Goal: Find specific page/section: Find specific page/section

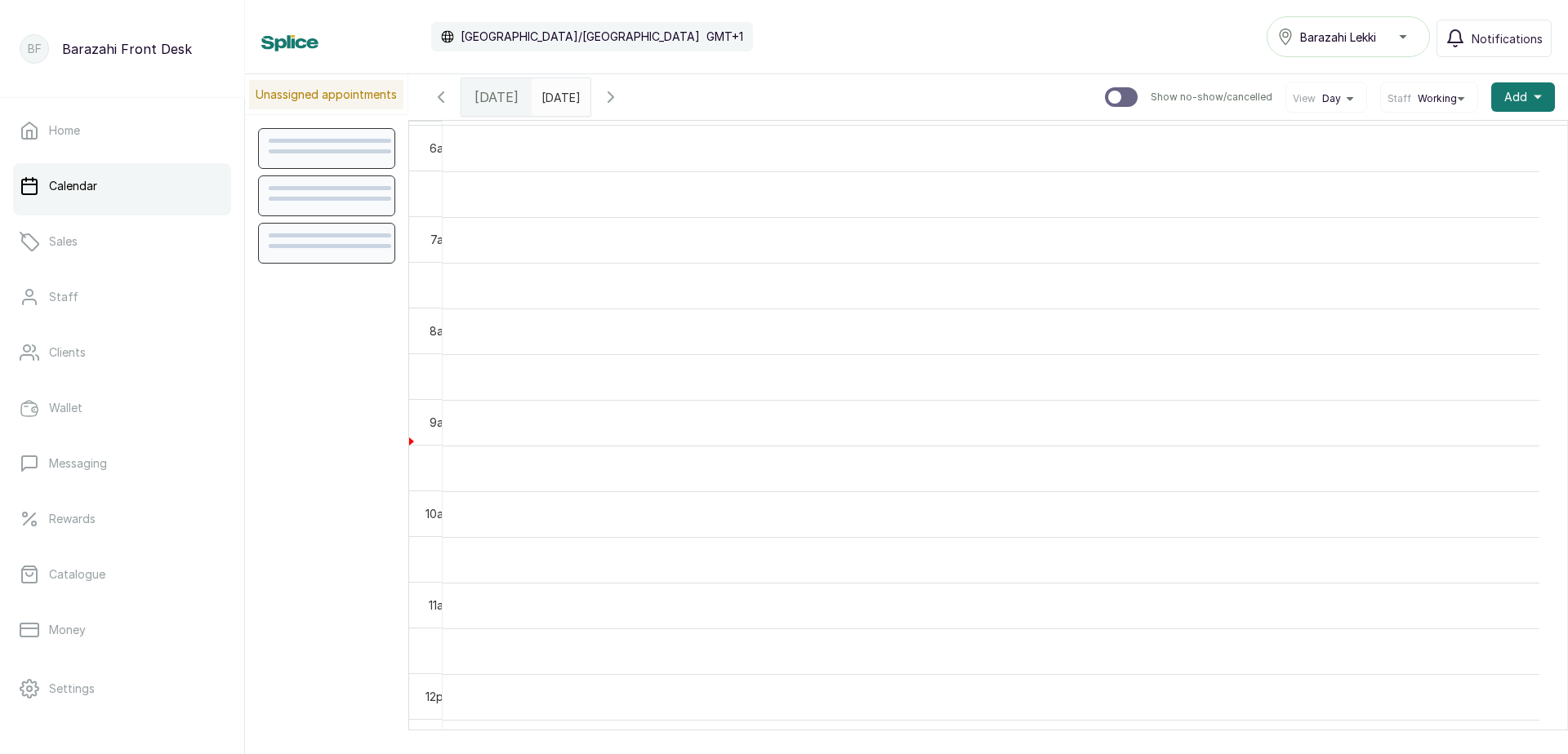
scroll to position [550, 0]
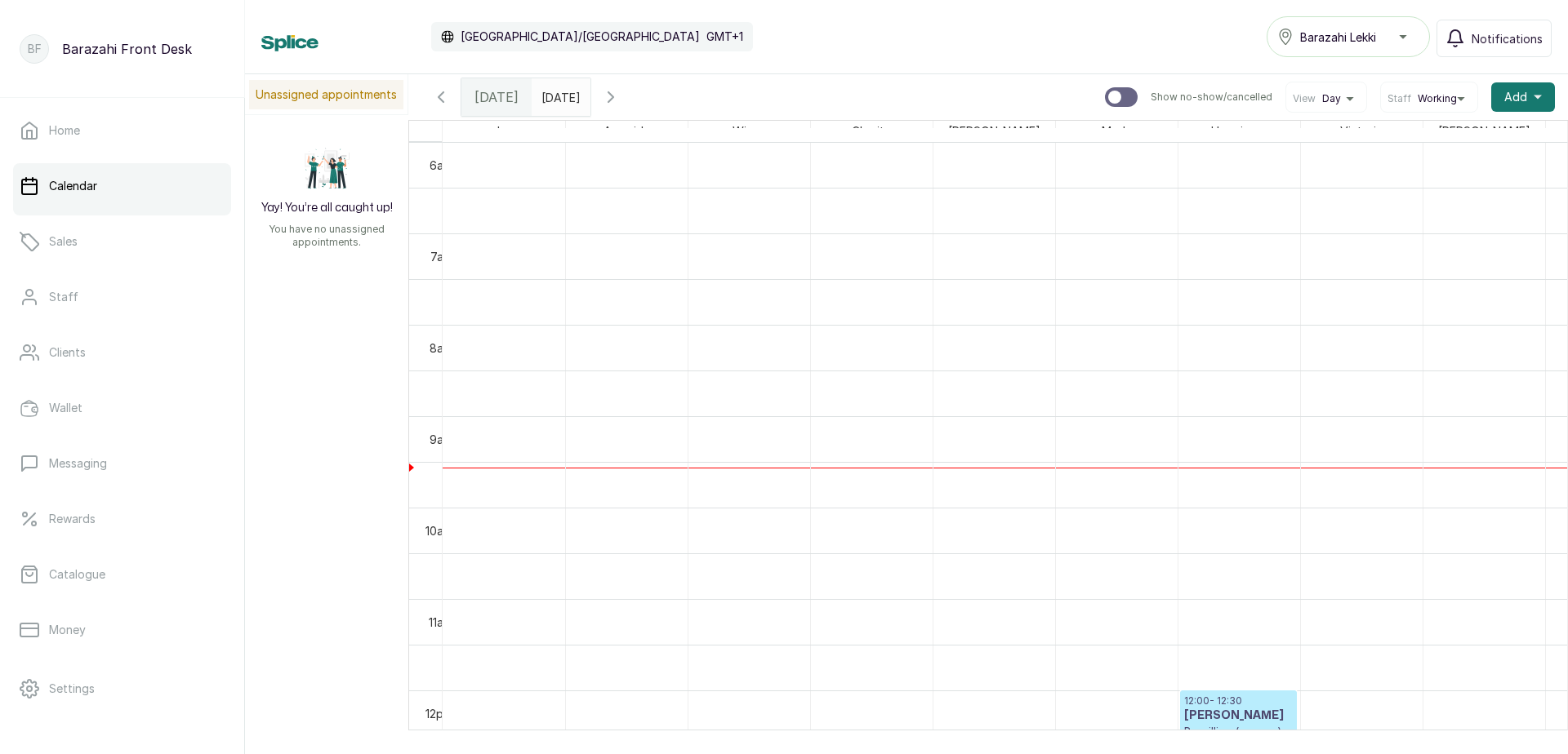
click at [559, 99] on input "text" at bounding box center [546, 93] width 26 height 28
type input "dd/MM/yyyy"
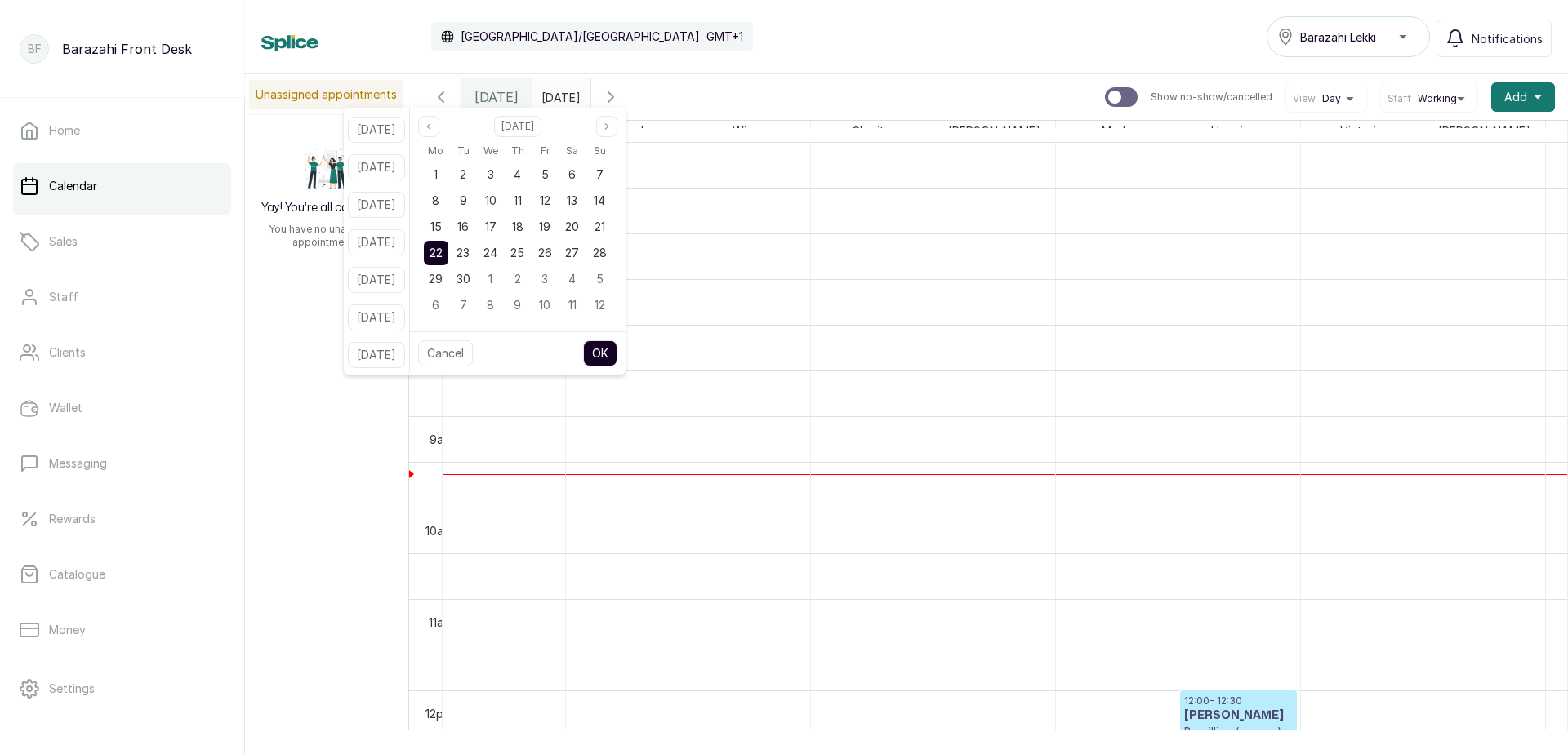
click at [559, 97] on input "dd/MM/yyyy" at bounding box center [546, 93] width 26 height 28
click at [550, 224] on span "19" at bounding box center [544, 227] width 11 height 14
click at [615, 352] on button "OK" at bounding box center [600, 353] width 34 height 26
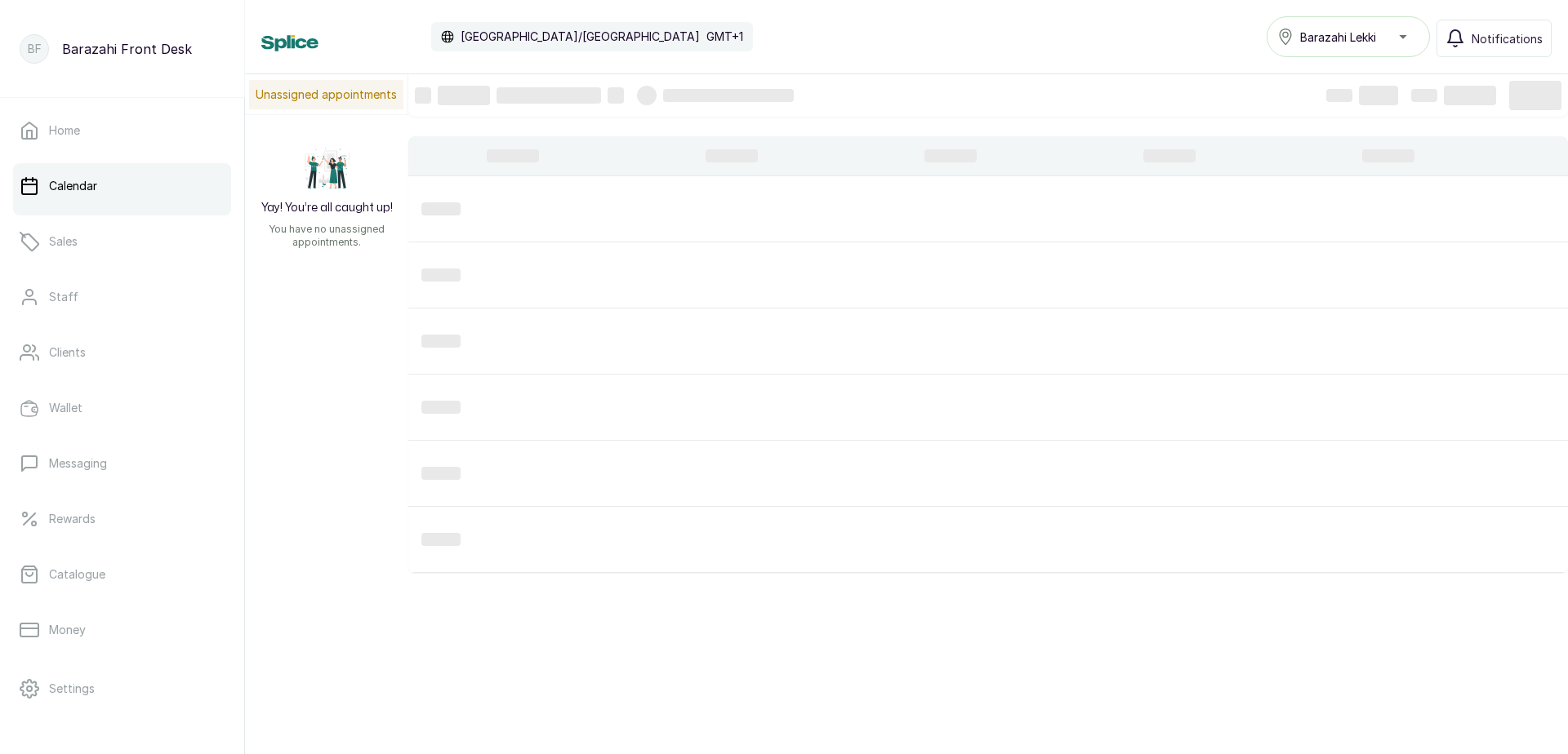
type input "[DATE]"
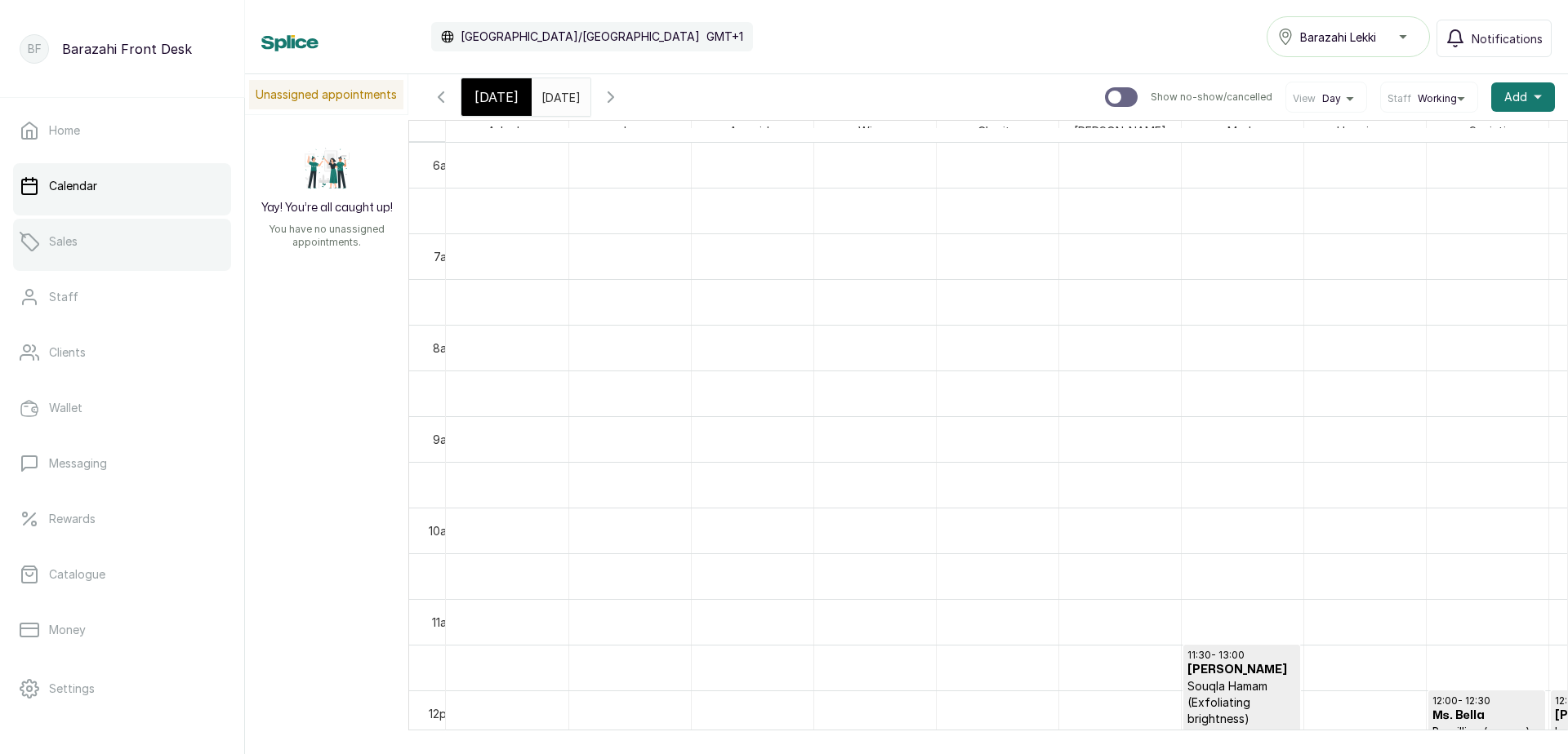
click at [65, 259] on link "Sales" at bounding box center [122, 242] width 218 height 45
